Goal: Information Seeking & Learning: Learn about a topic

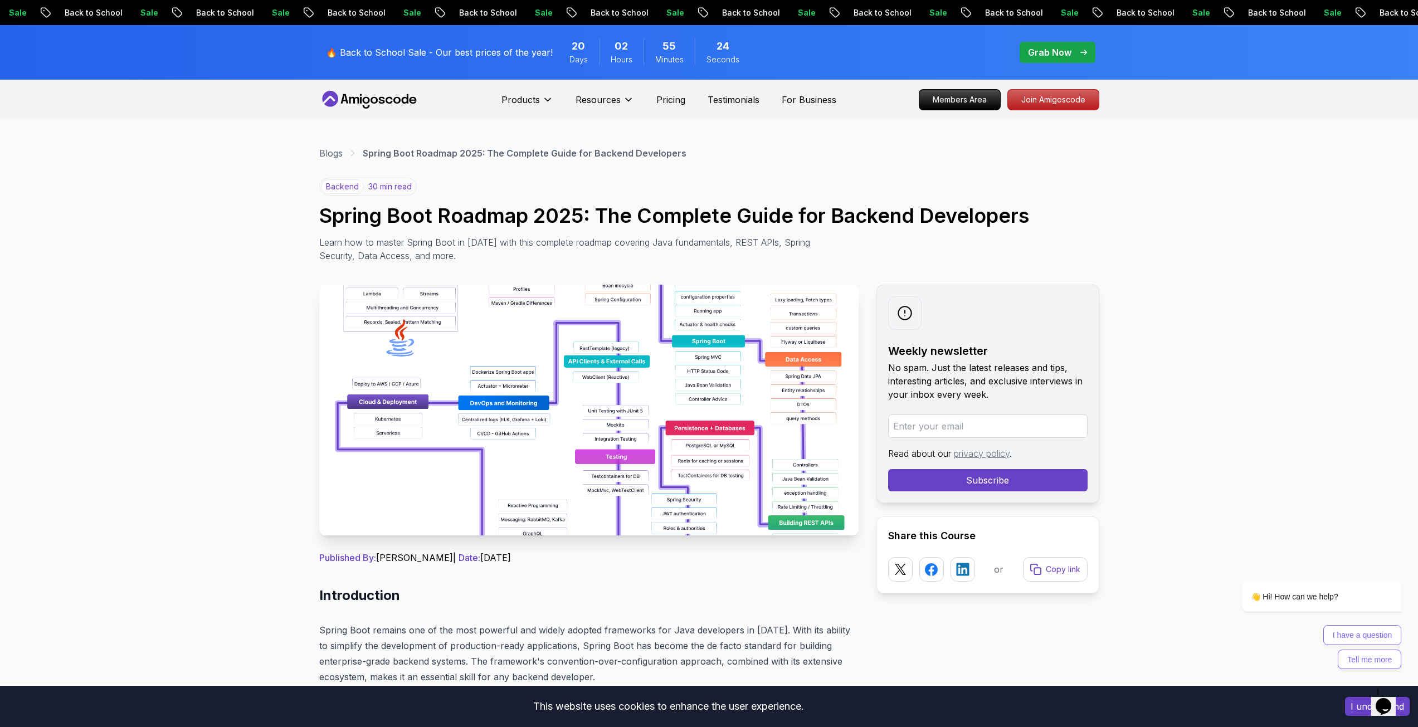
click at [379, 94] on icon at bounding box center [369, 100] width 100 height 18
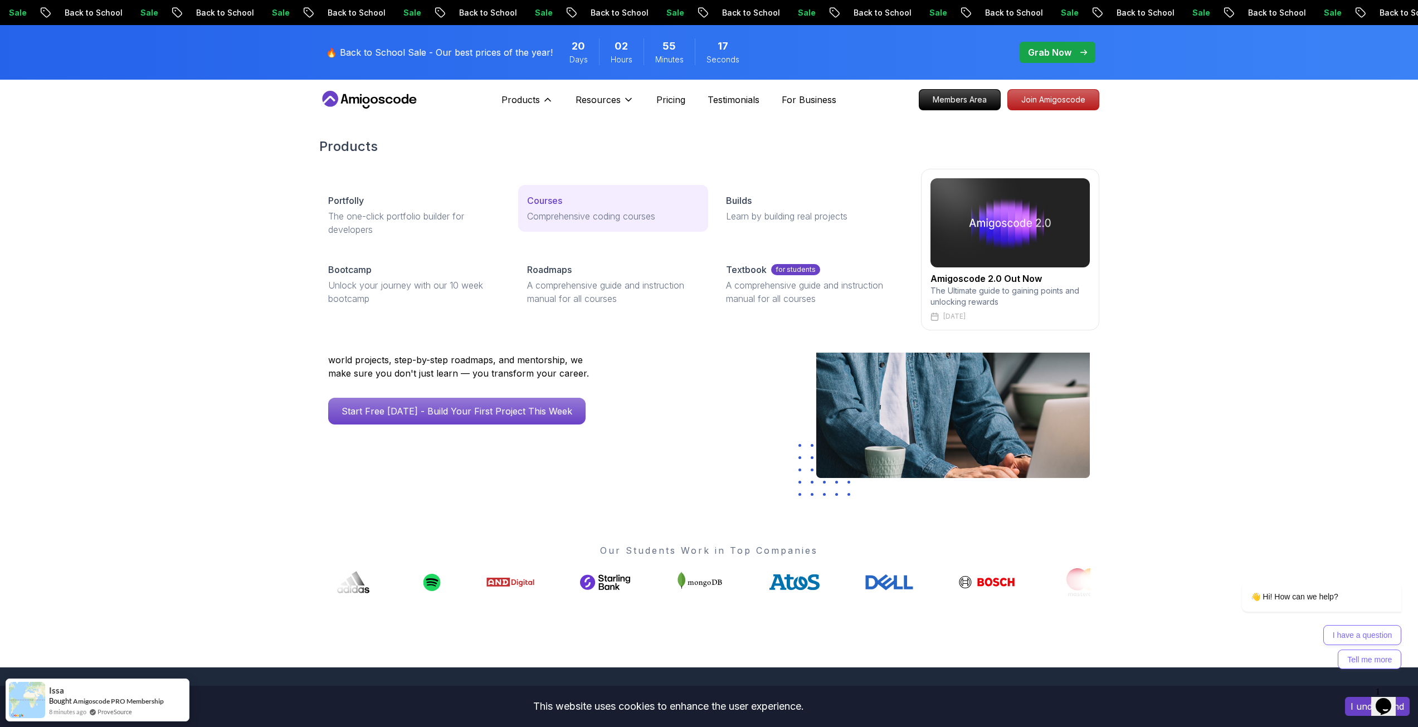
click at [549, 199] on p "Courses" at bounding box center [544, 200] width 35 height 13
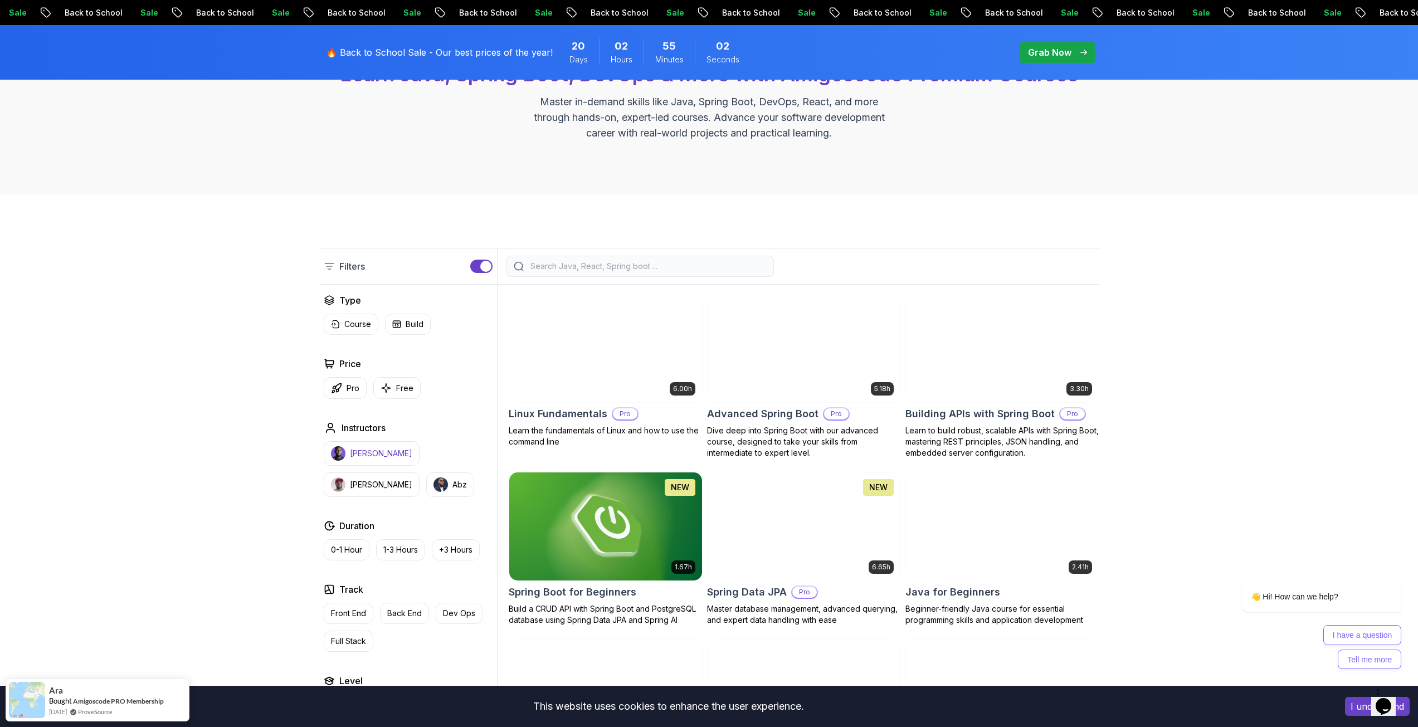
scroll to position [111, 0]
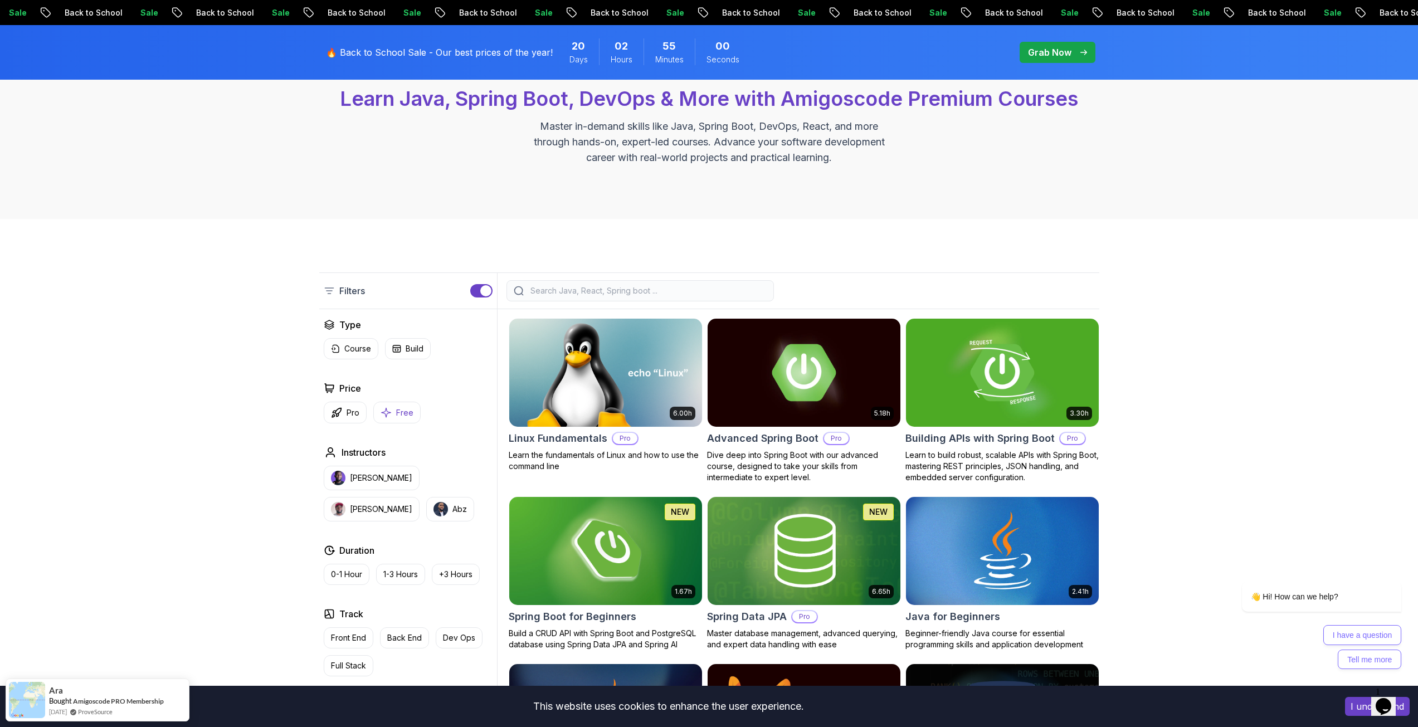
click at [396, 408] on p "Free" at bounding box center [404, 412] width 17 height 11
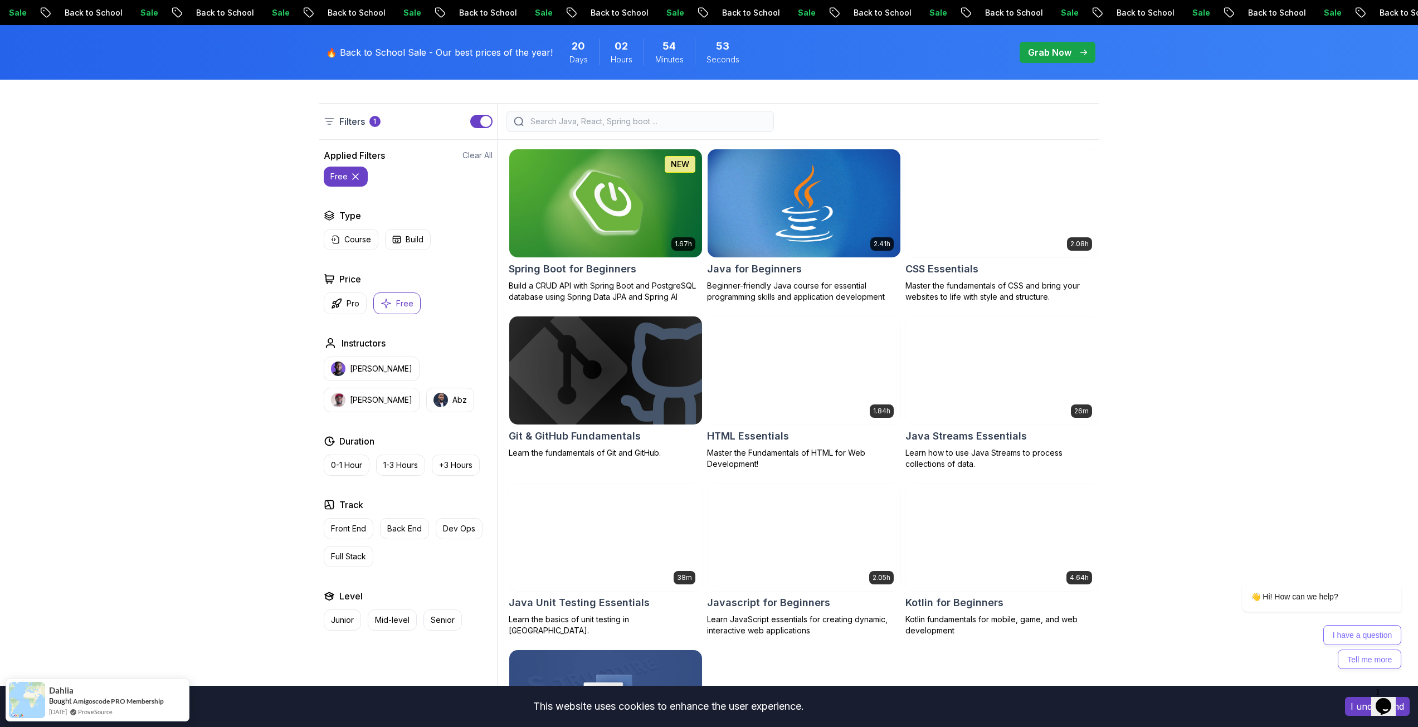
scroll to position [279, 0]
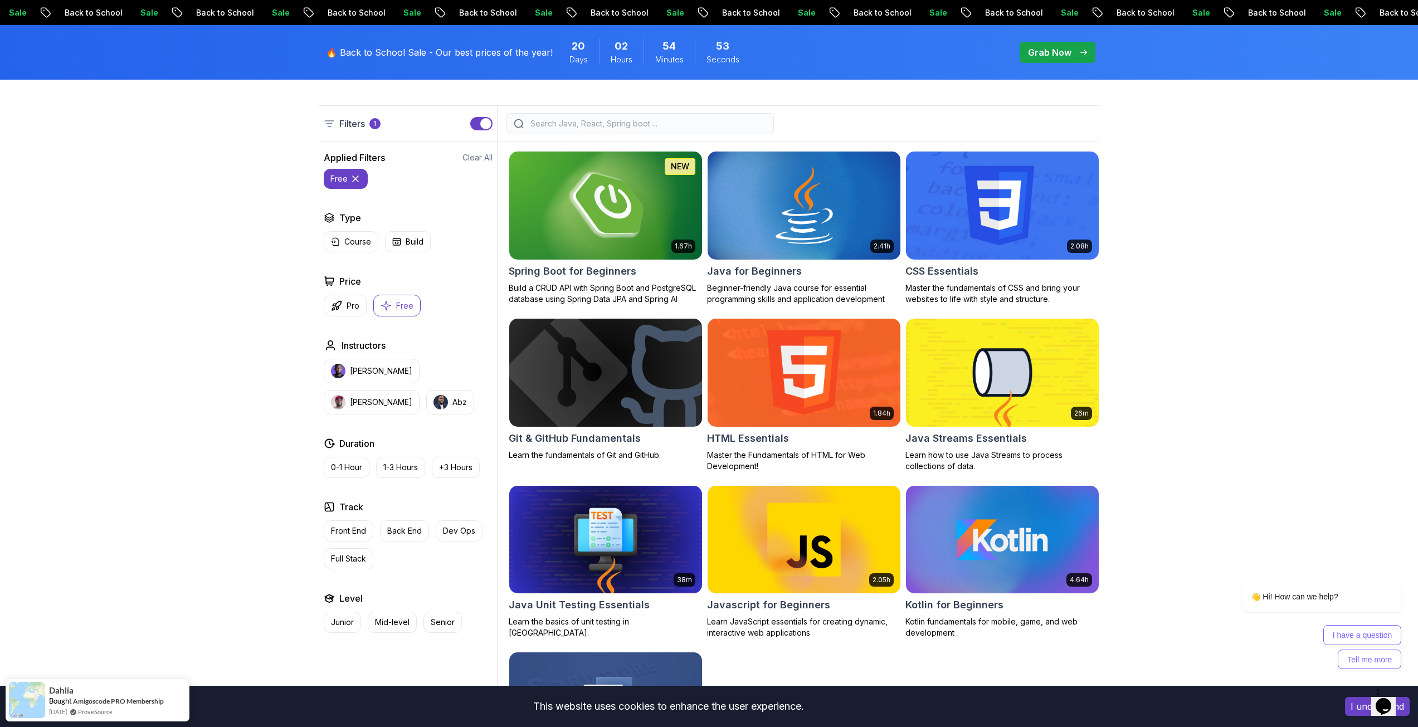
click at [627, 245] on img at bounding box center [605, 205] width 202 height 113
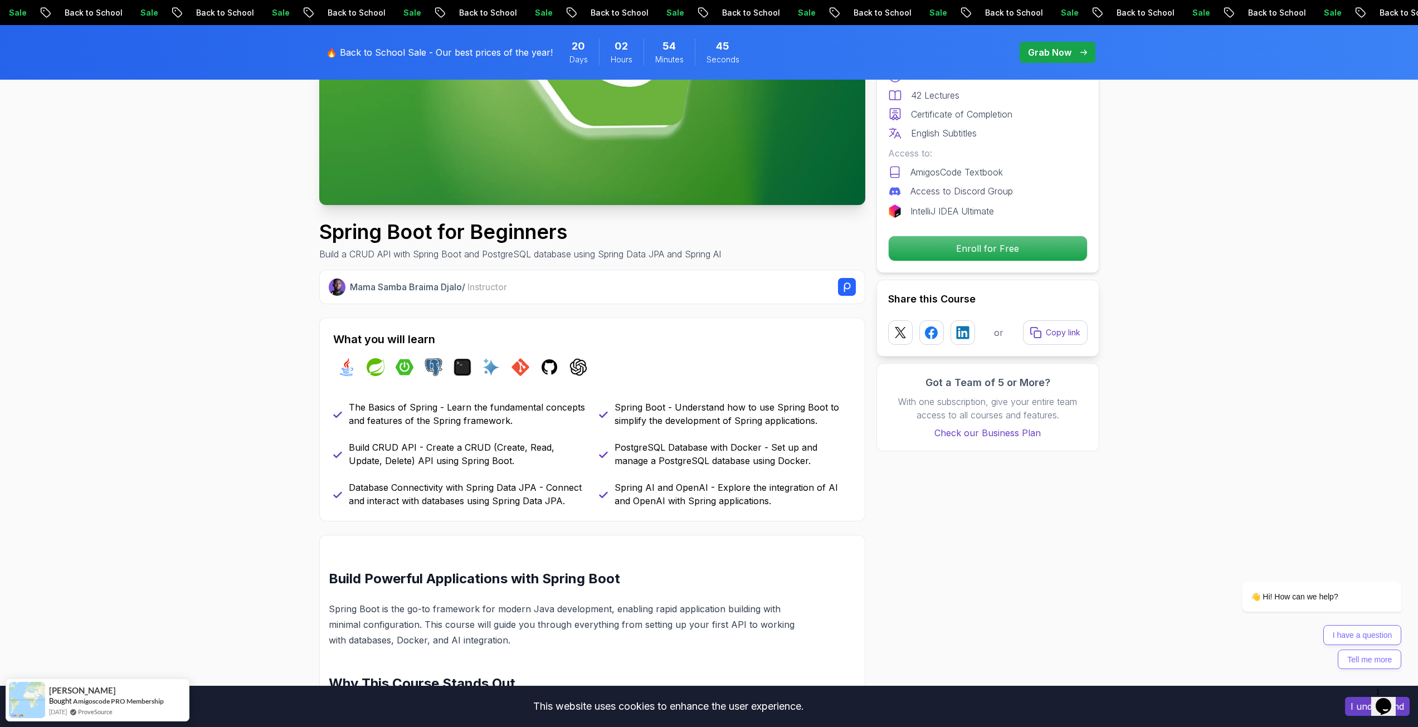
scroll to position [223, 0]
